Goal: Information Seeking & Learning: Understand process/instructions

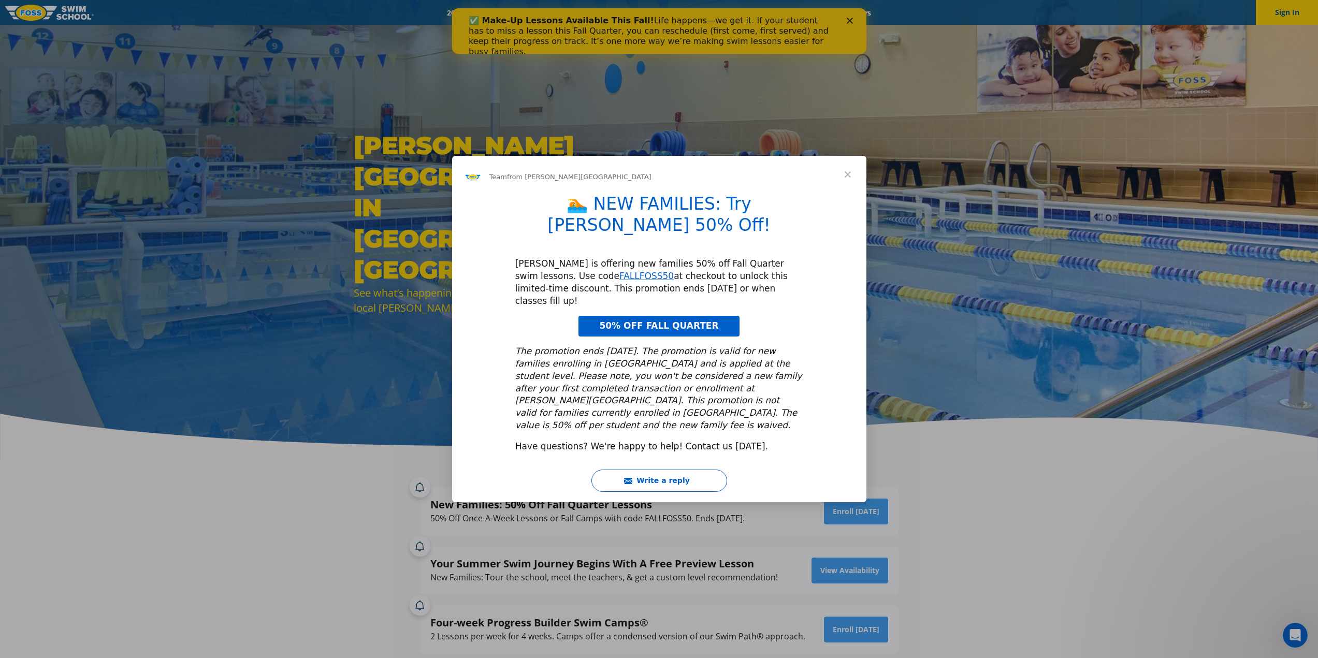
click at [933, 303] on div "Intercom messenger" at bounding box center [659, 329] width 1318 height 658
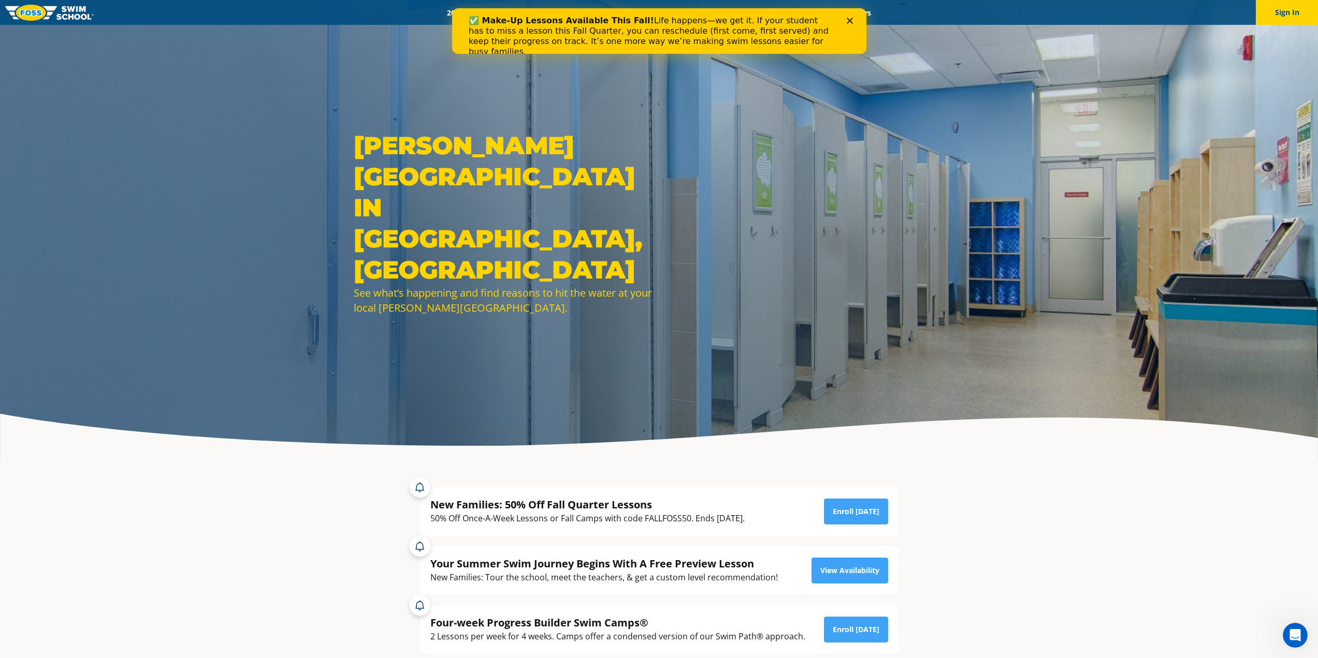
click at [849, 21] on polygon "Close" at bounding box center [849, 21] width 6 height 6
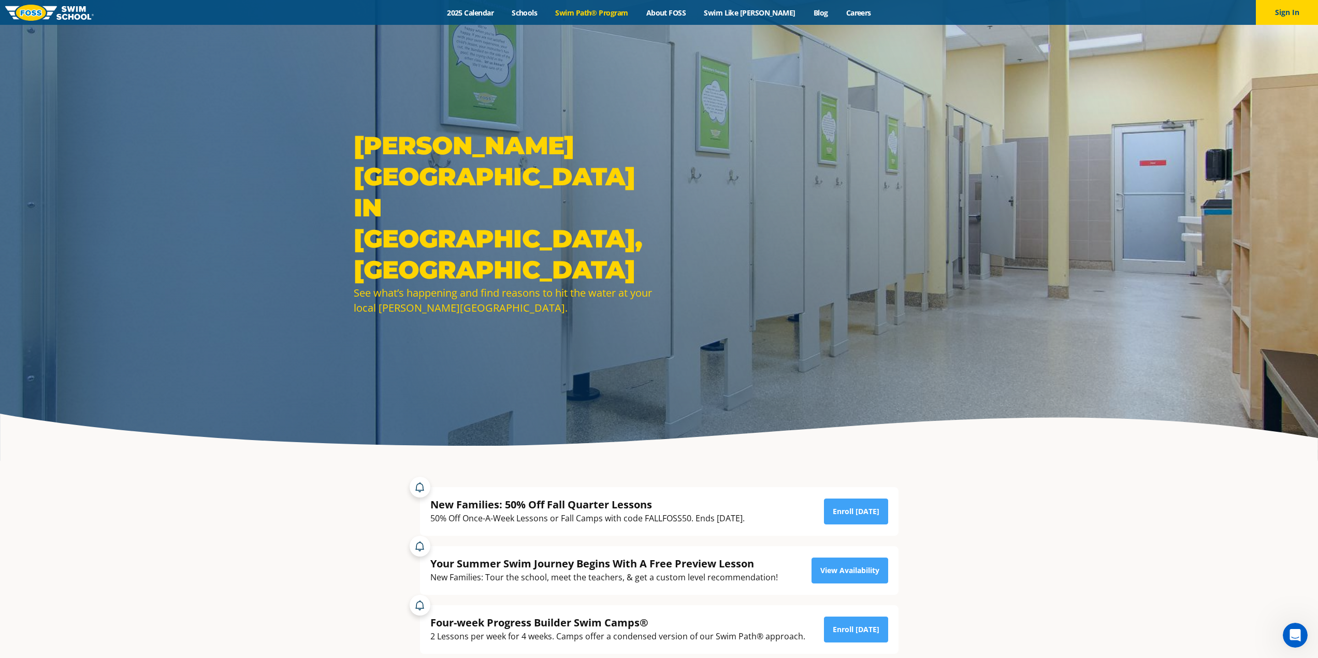
click at [593, 12] on link "Swim Path® Program" at bounding box center [591, 13] width 91 height 10
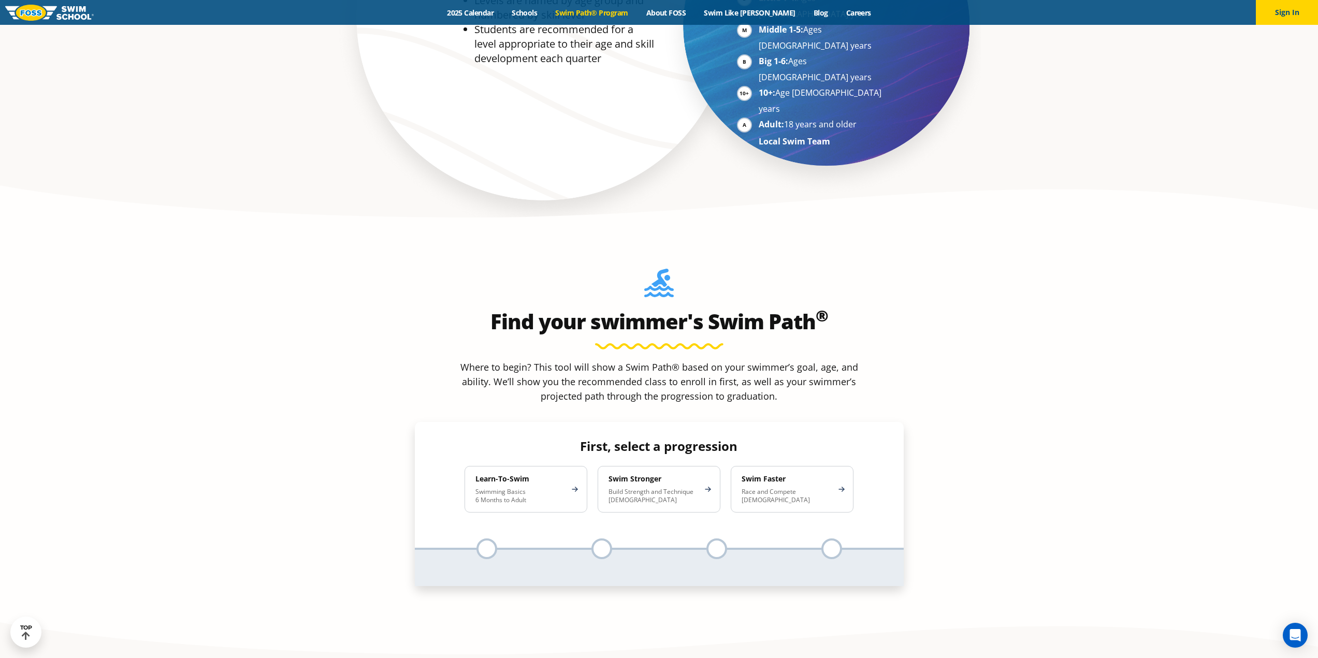
scroll to position [932, 0]
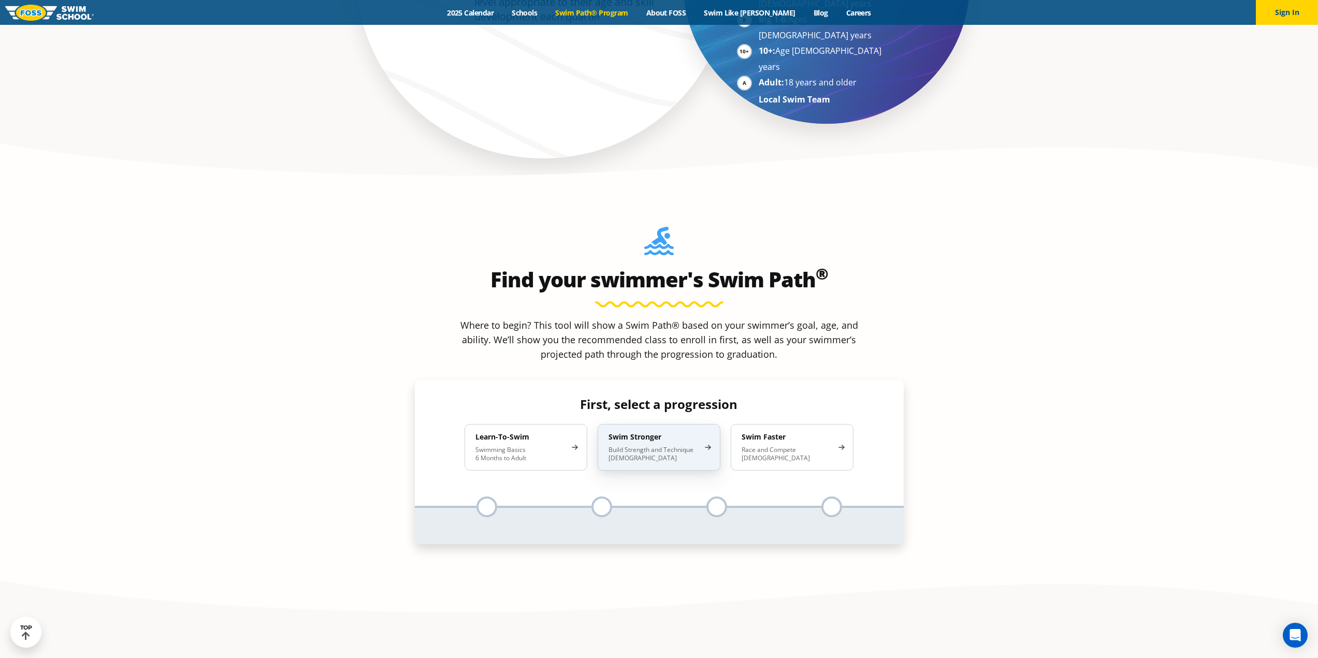
click at [638, 424] on div "Swim Stronger Build Strength and Technique 5-13 Years Old" at bounding box center [659, 447] width 123 height 47
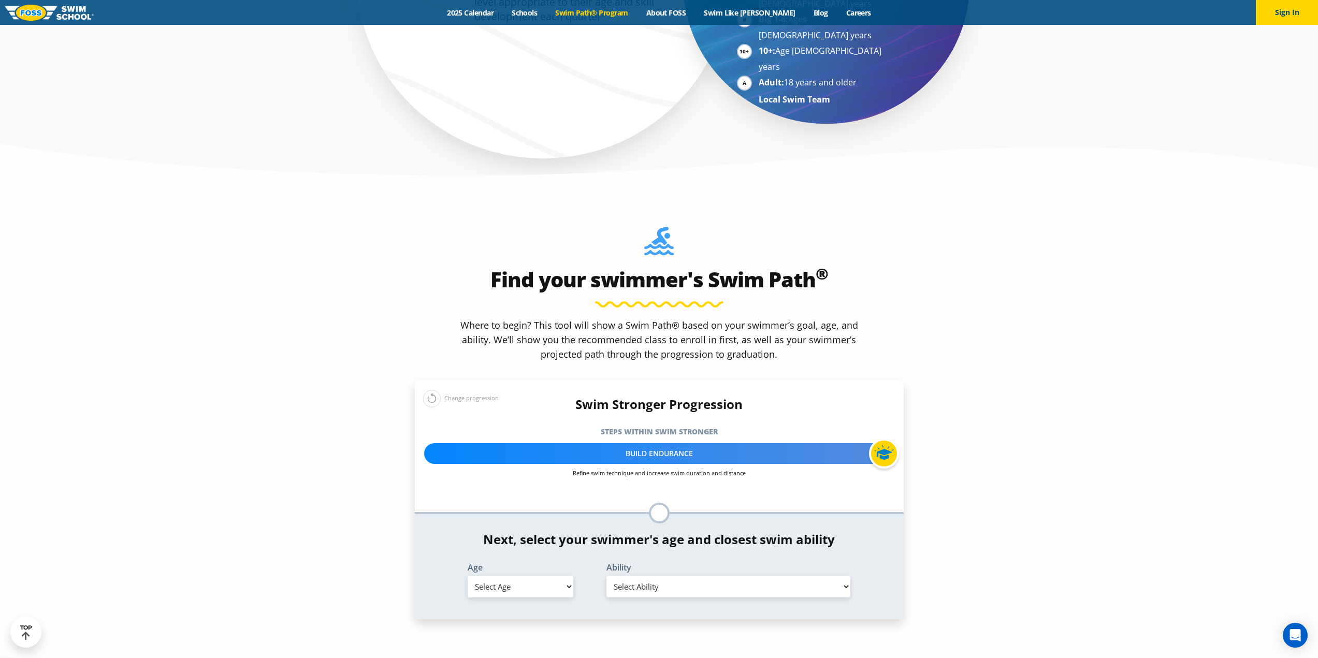
click at [570, 576] on select "Select Age 6 months - 1 year 1 year 2 years 3 years 4 years 5 years 6 years 7 y…" at bounding box center [521, 587] width 106 height 22
select select "14-years-"
click at [468, 576] on select "Select Age 6 months - 1 year 1 year 2 years 3 years 4 years 5 years 6 years 7 y…" at bounding box center [521, 587] width 106 height 22
click at [650, 576] on select "Select Ability First in-water experience When in the water, reliant on a life j…" at bounding box center [728, 587] width 244 height 22
select select "14-years--able-to-swim-front-crawl-40-ft-backstroke-40-ft-and-breaststroke-15-ft"
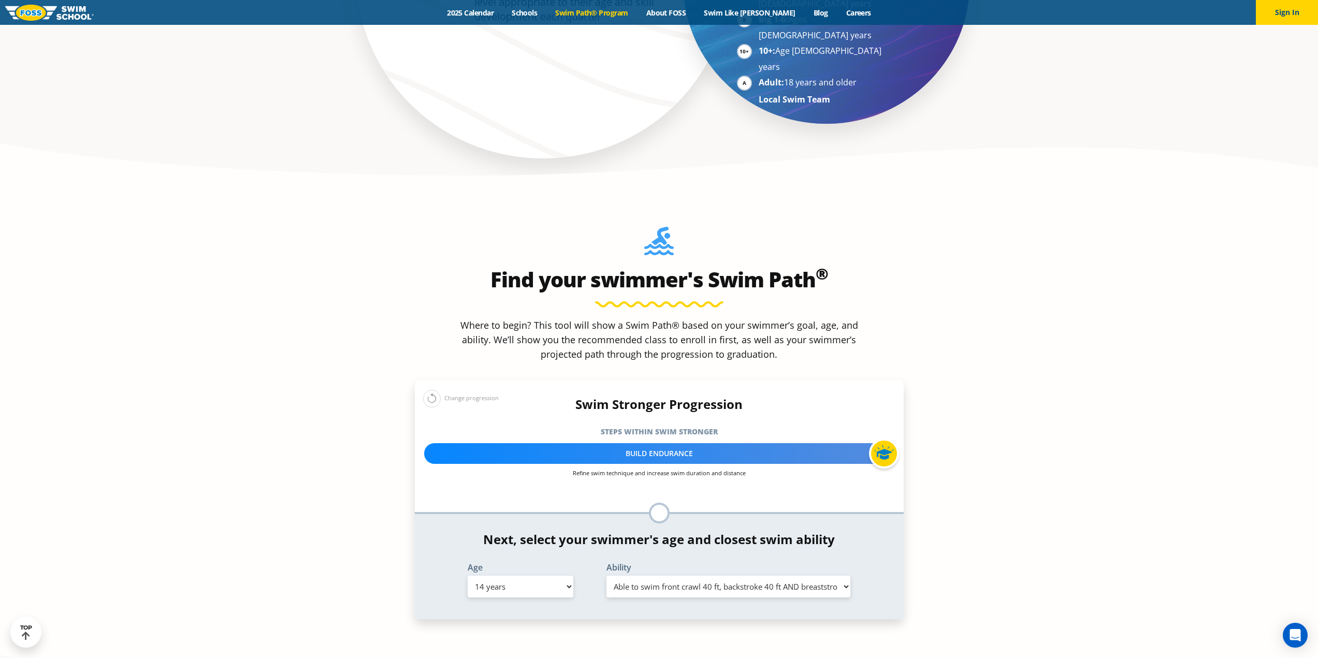
click at [606, 576] on select "Select Ability First in-water experience When in the water, reliant on a life j…" at bounding box center [728, 587] width 244 height 22
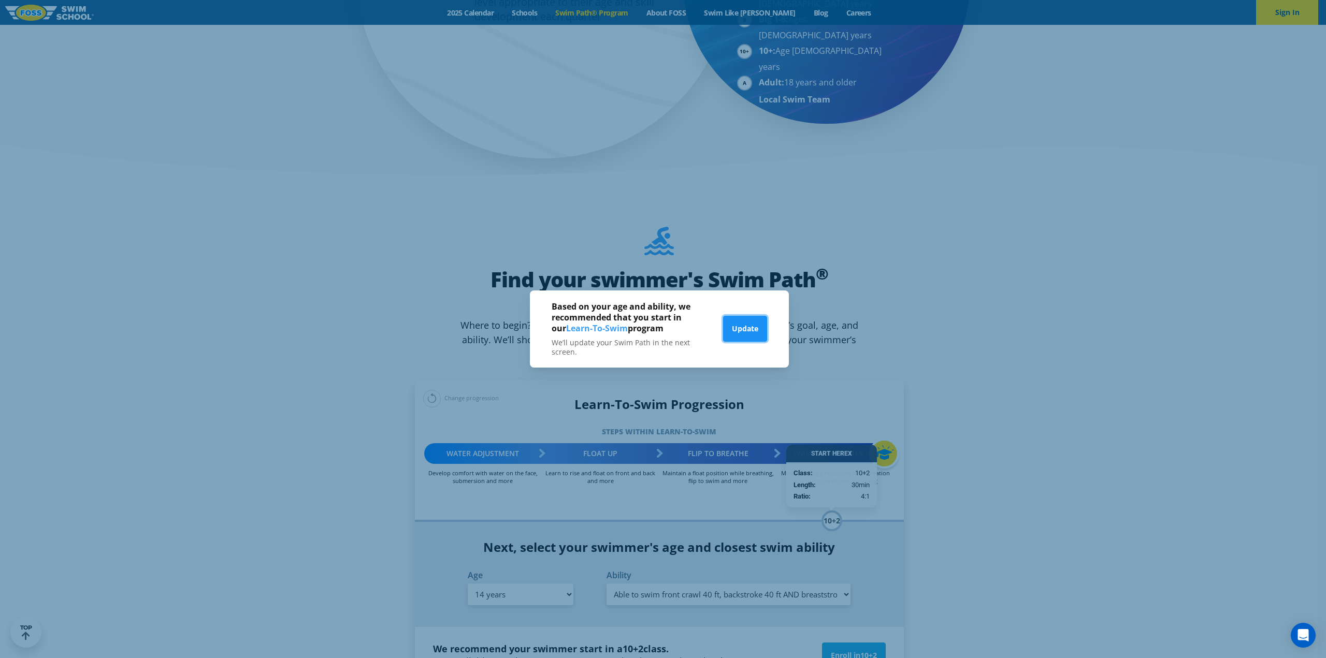
click at [738, 328] on button "Update" at bounding box center [745, 329] width 44 height 26
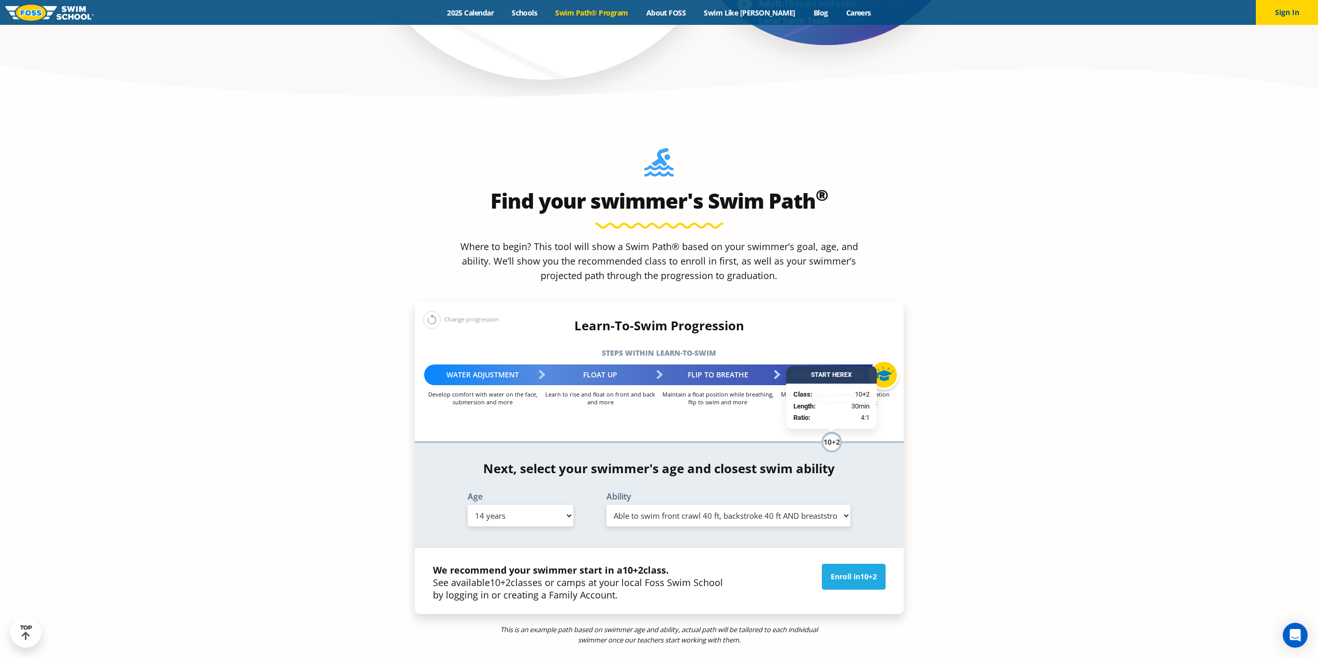
scroll to position [1036, 0]
